Goal: Navigation & Orientation: Go to known website

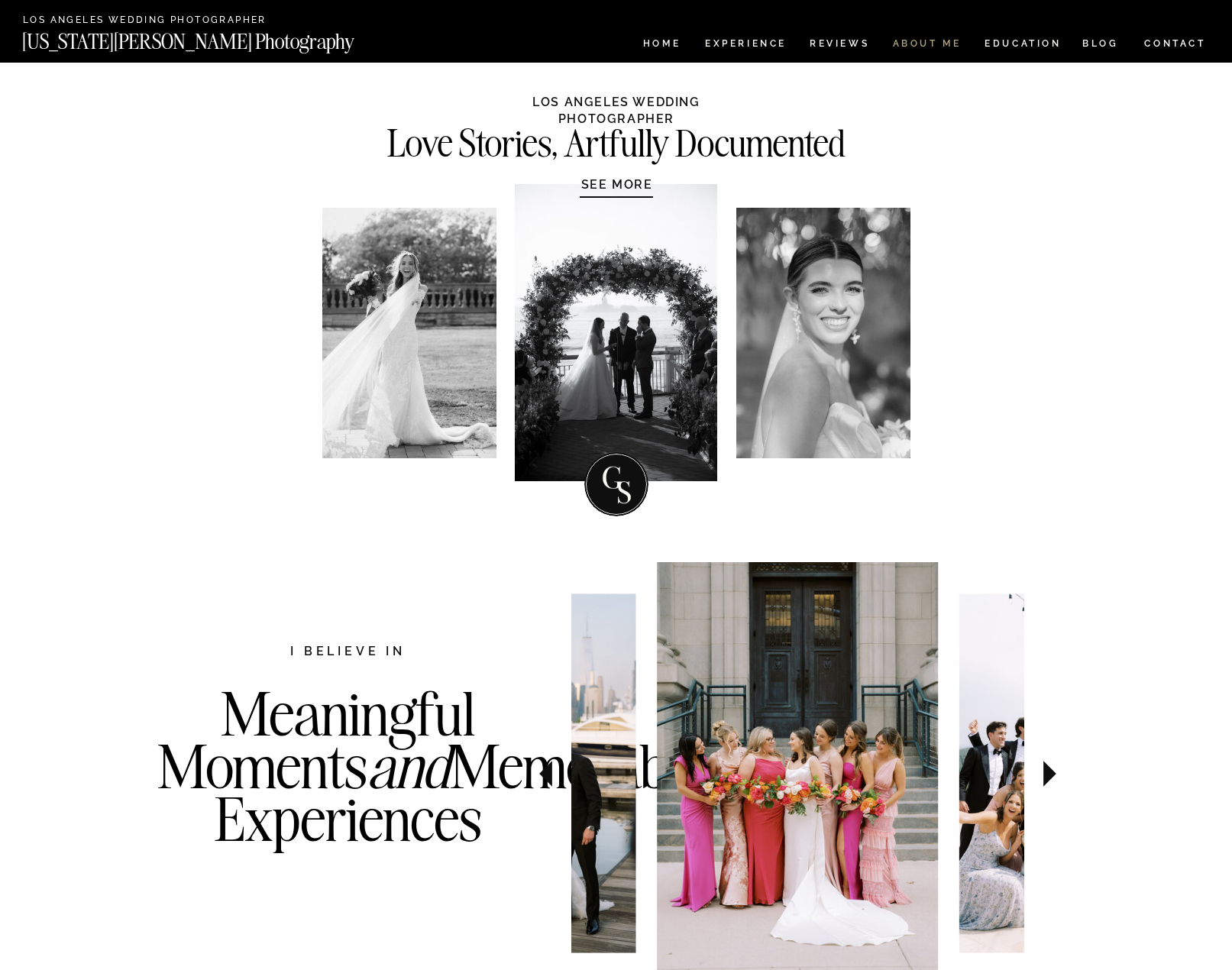
click at [918, 44] on nav "ABOUT ME" at bounding box center [927, 46] width 69 height 13
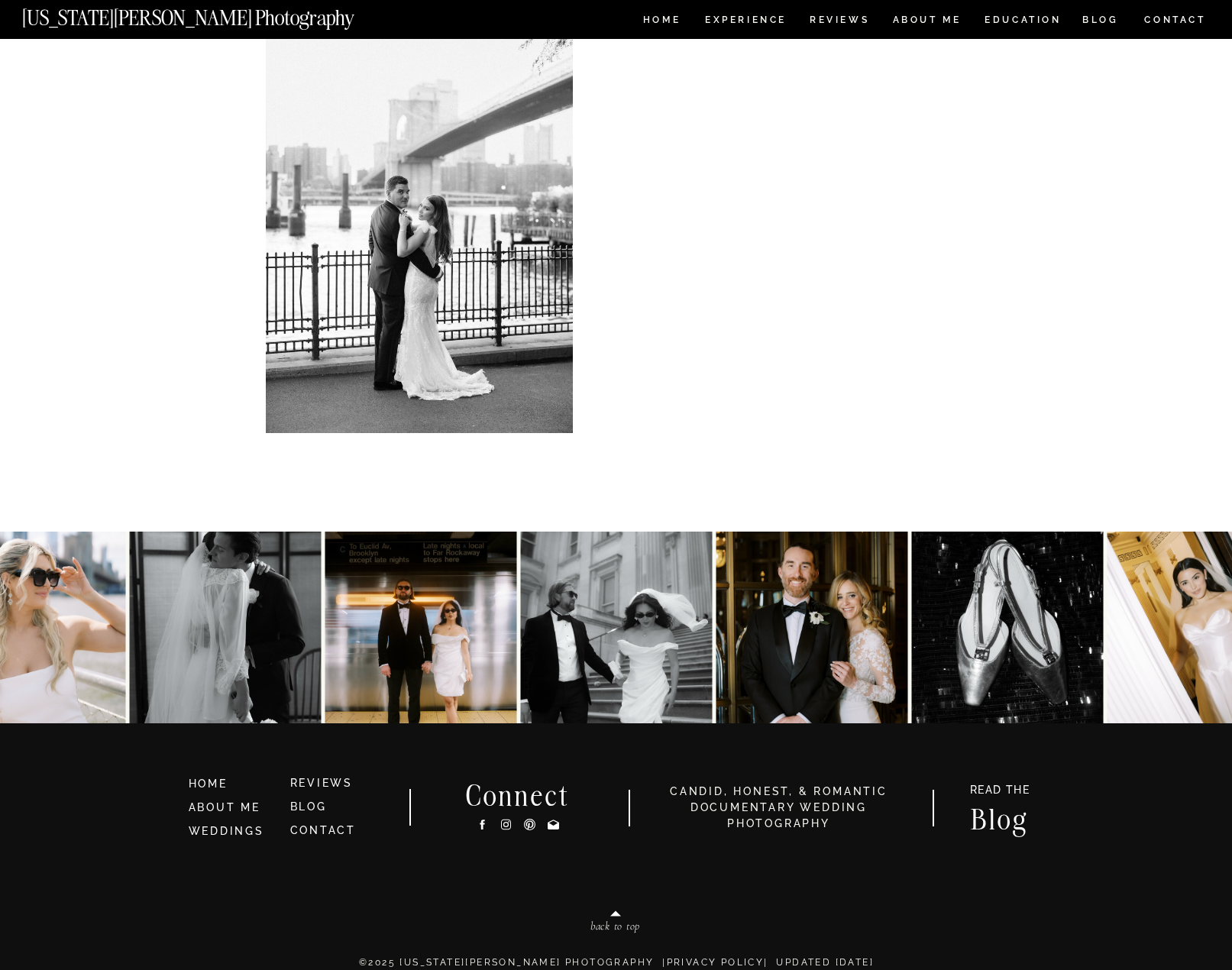
scroll to position [2976, 0]
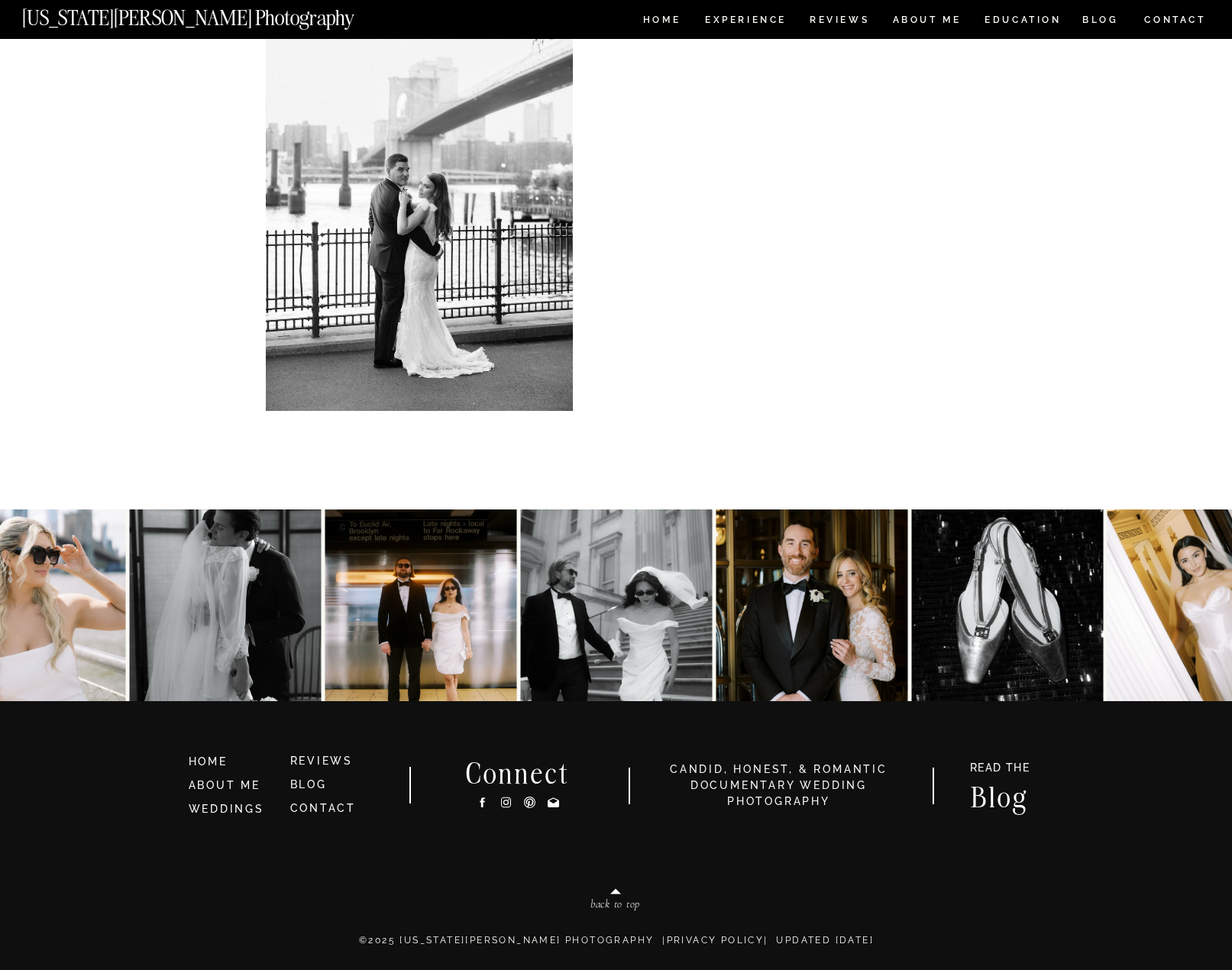
click at [502, 803] on icon at bounding box center [506, 802] width 13 height 16
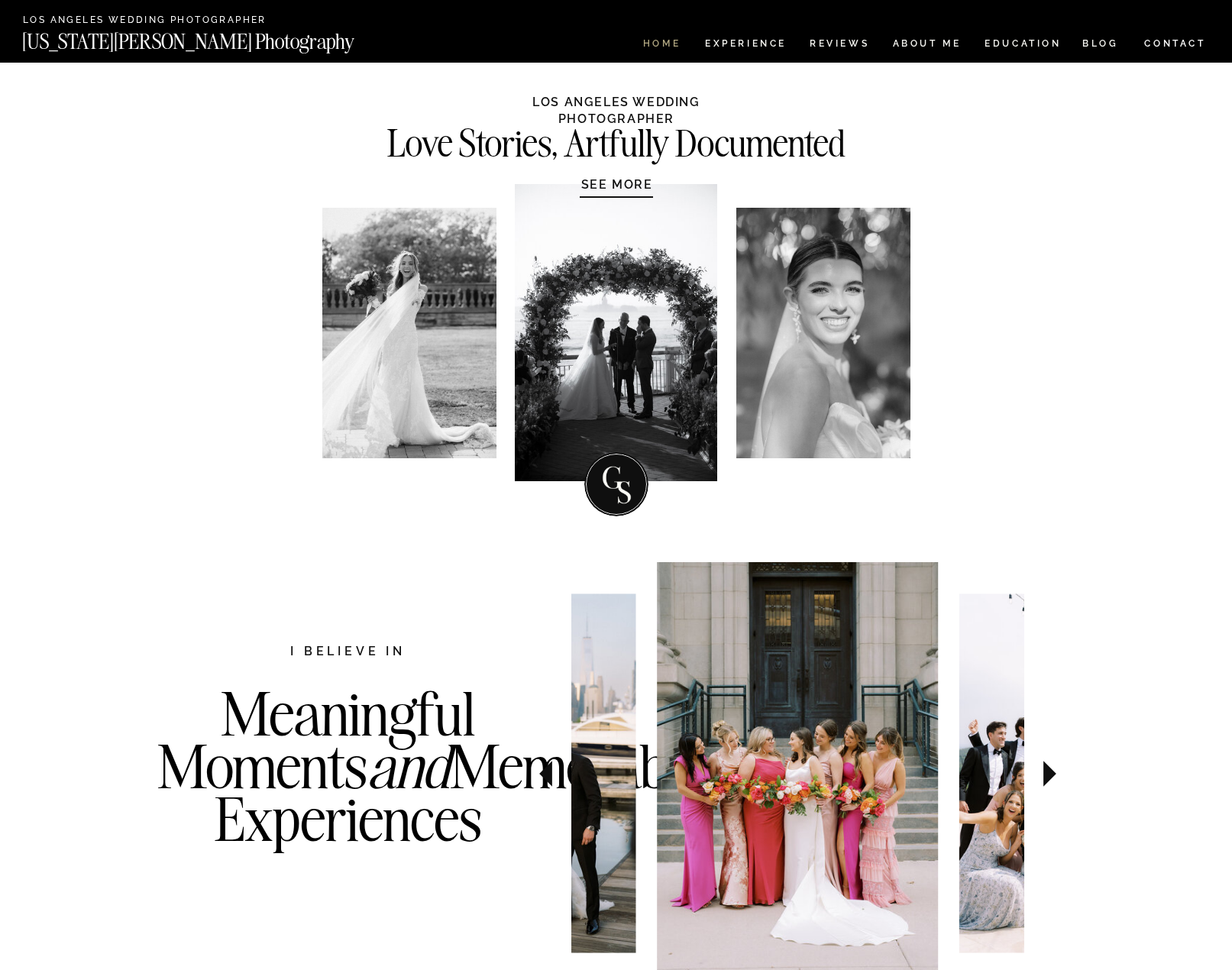
click at [664, 42] on nav "HOME" at bounding box center [662, 46] width 43 height 13
